Goal: Complete application form: Complete application form

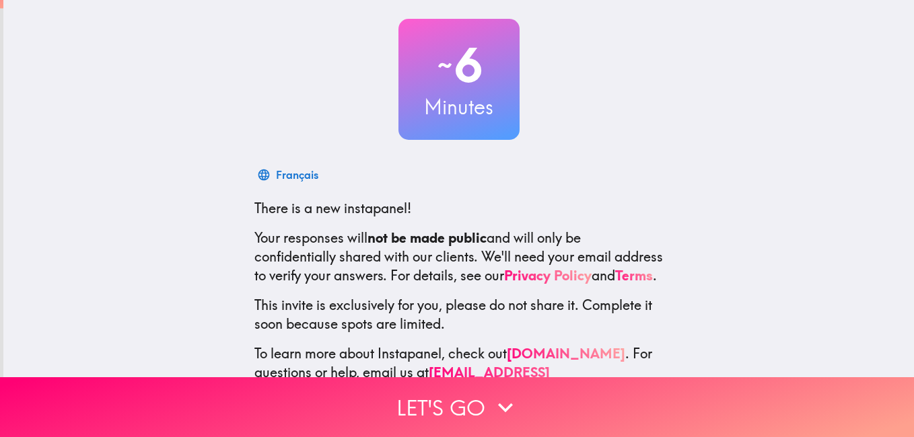
scroll to position [122, 0]
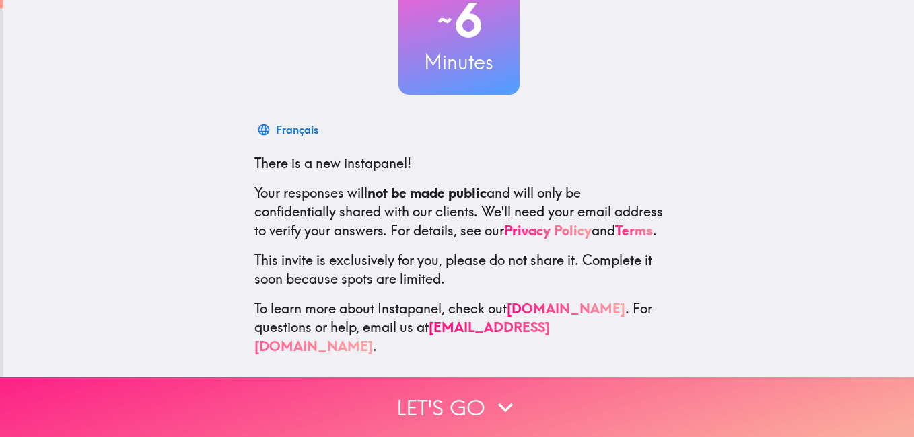
click at [477, 394] on button "Let's go" at bounding box center [457, 408] width 914 height 60
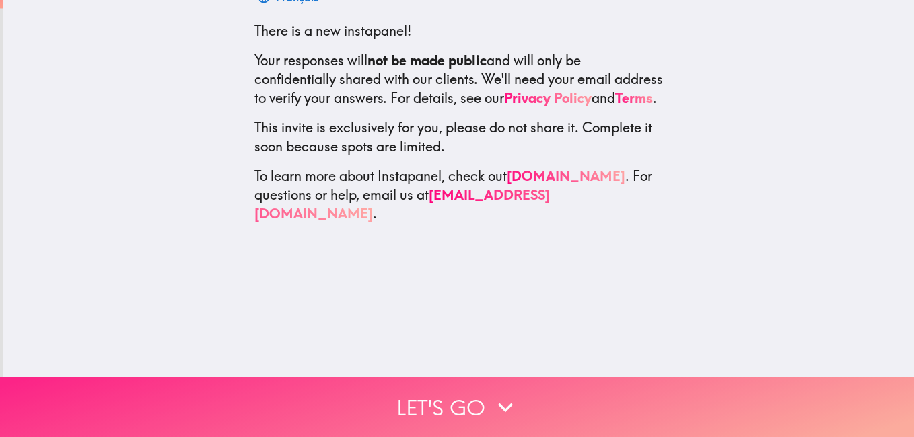
scroll to position [0, 0]
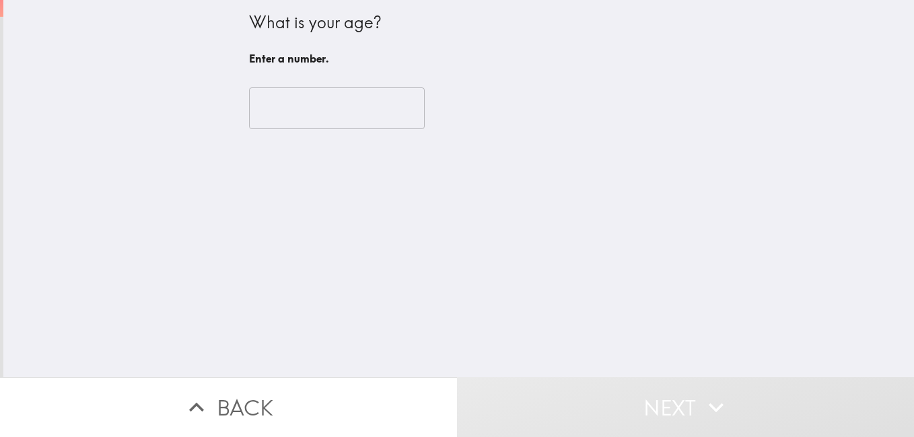
click at [306, 120] on input "number" at bounding box center [337, 108] width 176 height 42
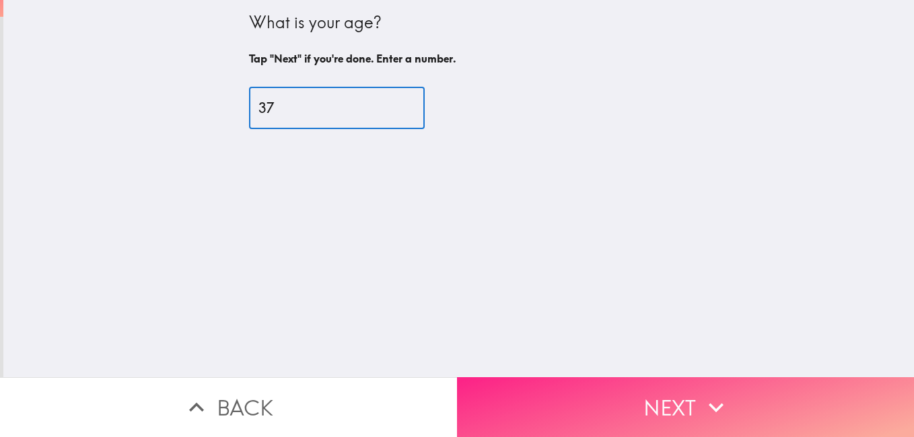
type input "37"
click at [667, 401] on button "Next" at bounding box center [685, 408] width 457 height 60
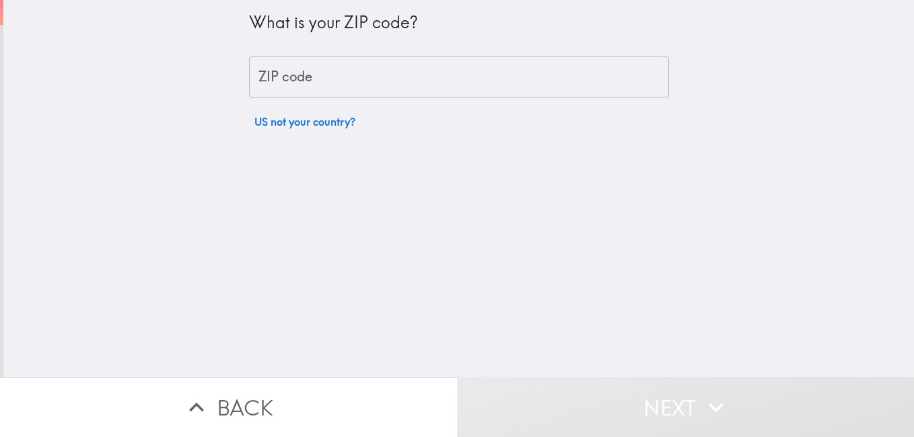
click at [291, 80] on input "ZIP code" at bounding box center [459, 78] width 420 height 42
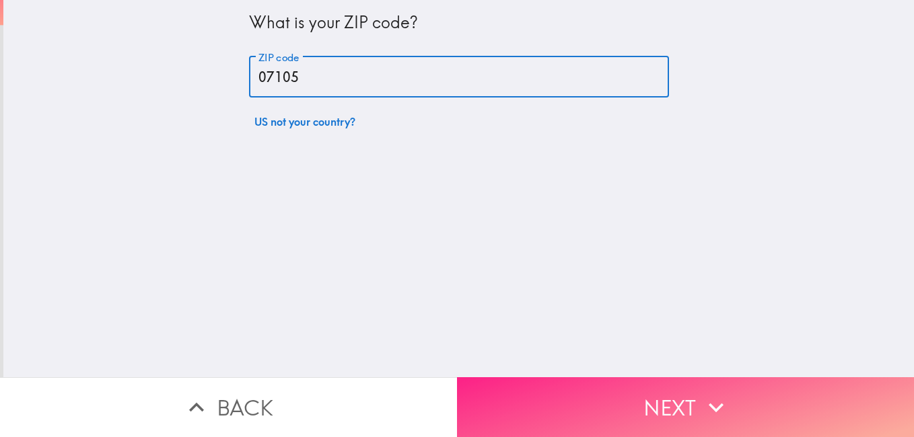
type input "07105"
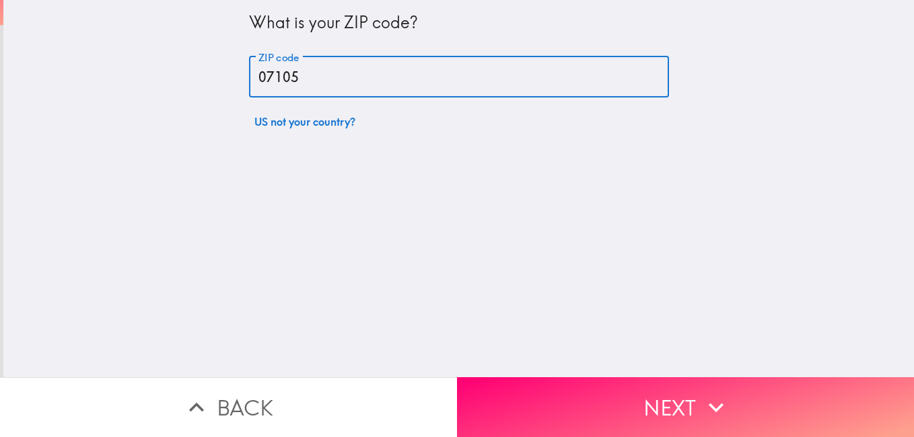
click at [677, 402] on button "Next" at bounding box center [685, 408] width 457 height 60
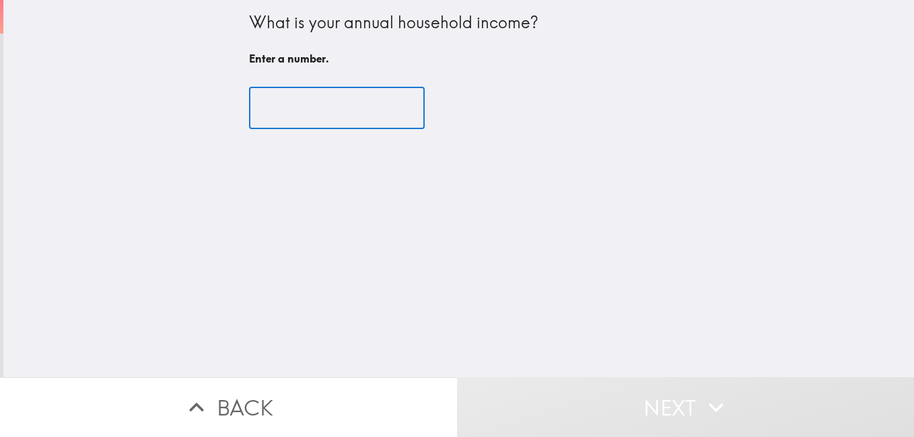
click at [309, 116] on input "number" at bounding box center [337, 108] width 176 height 42
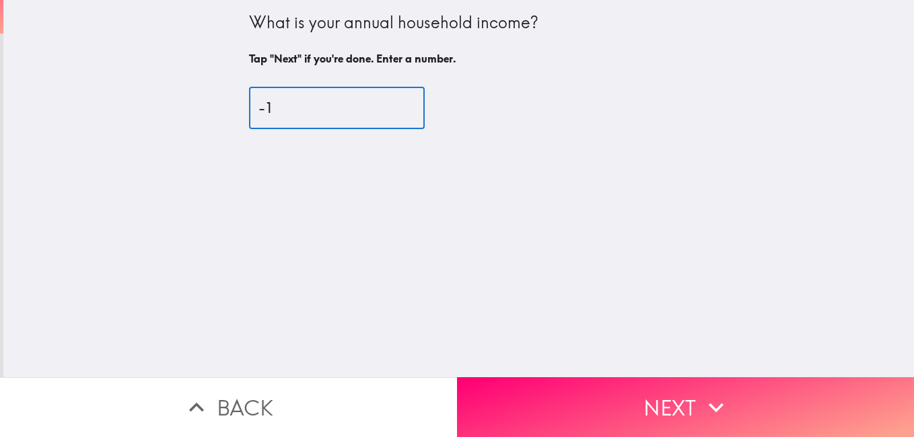
click at [389, 112] on input "-1" at bounding box center [337, 108] width 176 height 42
click at [386, 102] on input "74" at bounding box center [337, 108] width 176 height 42
click at [388, 110] on input "-8" at bounding box center [337, 108] width 176 height 42
click at [386, 102] on input "-7" at bounding box center [337, 108] width 176 height 42
click at [387, 102] on input "-6" at bounding box center [337, 108] width 176 height 42
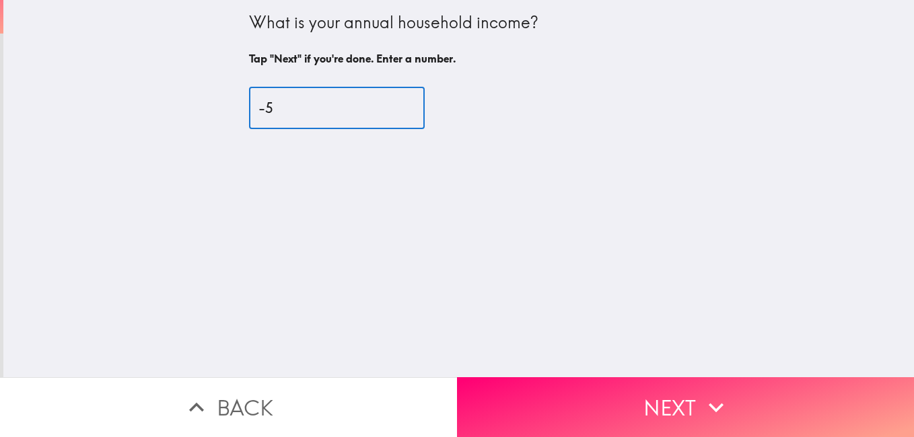
click at [387, 102] on input "-5" at bounding box center [337, 108] width 176 height 42
click at [387, 102] on input "-4" at bounding box center [337, 108] width 176 height 42
click at [387, 102] on input "-3" at bounding box center [337, 108] width 176 height 42
click at [387, 102] on input "-2" at bounding box center [337, 108] width 176 height 42
click at [387, 102] on input "-1" at bounding box center [337, 108] width 176 height 42
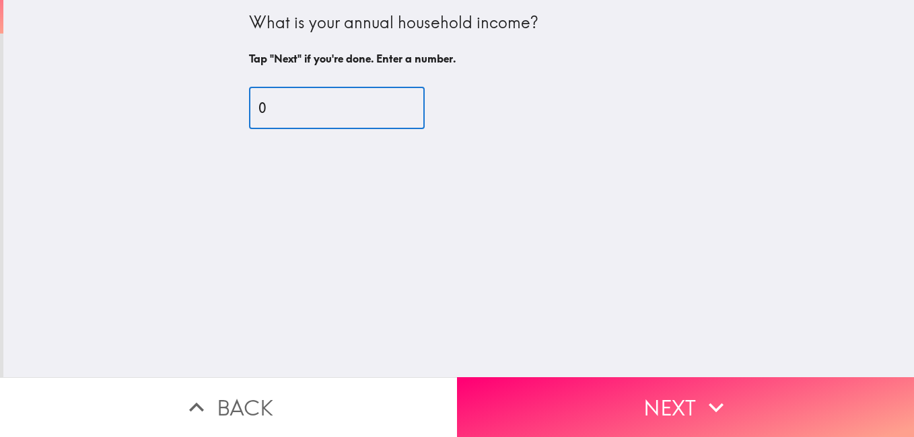
type input "0"
click at [387, 102] on input "0" at bounding box center [337, 108] width 176 height 42
click at [652, 398] on button "Next" at bounding box center [685, 408] width 457 height 60
